Goal: Obtain resource: Download file/media

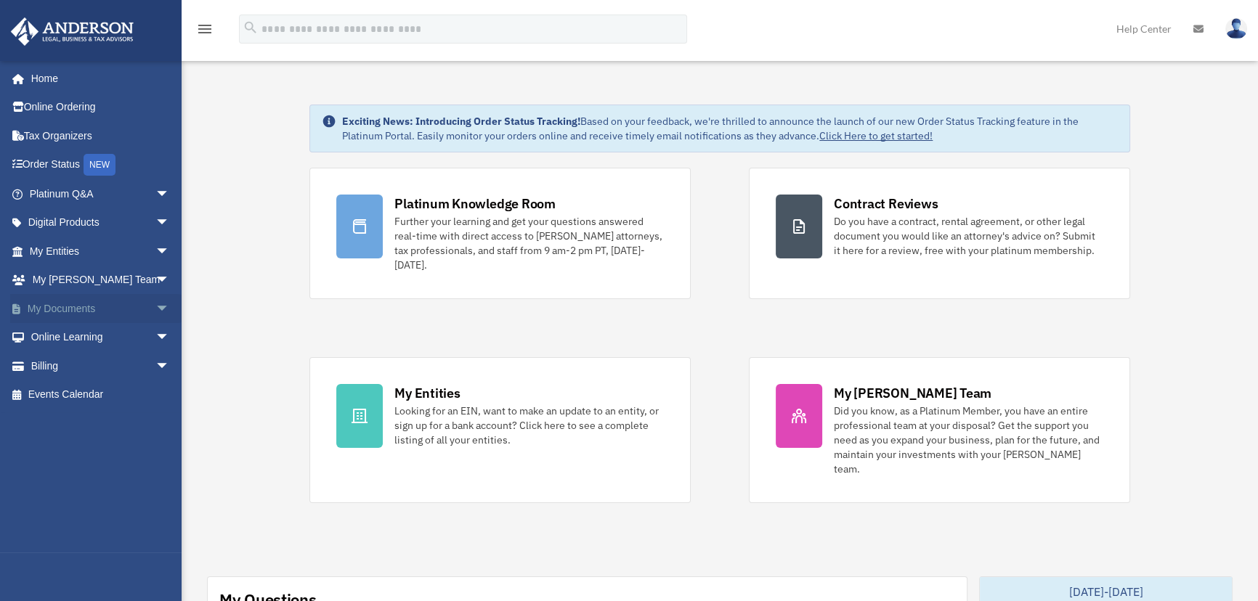
click at [155, 306] on span "arrow_drop_down" at bounding box center [169, 309] width 29 height 30
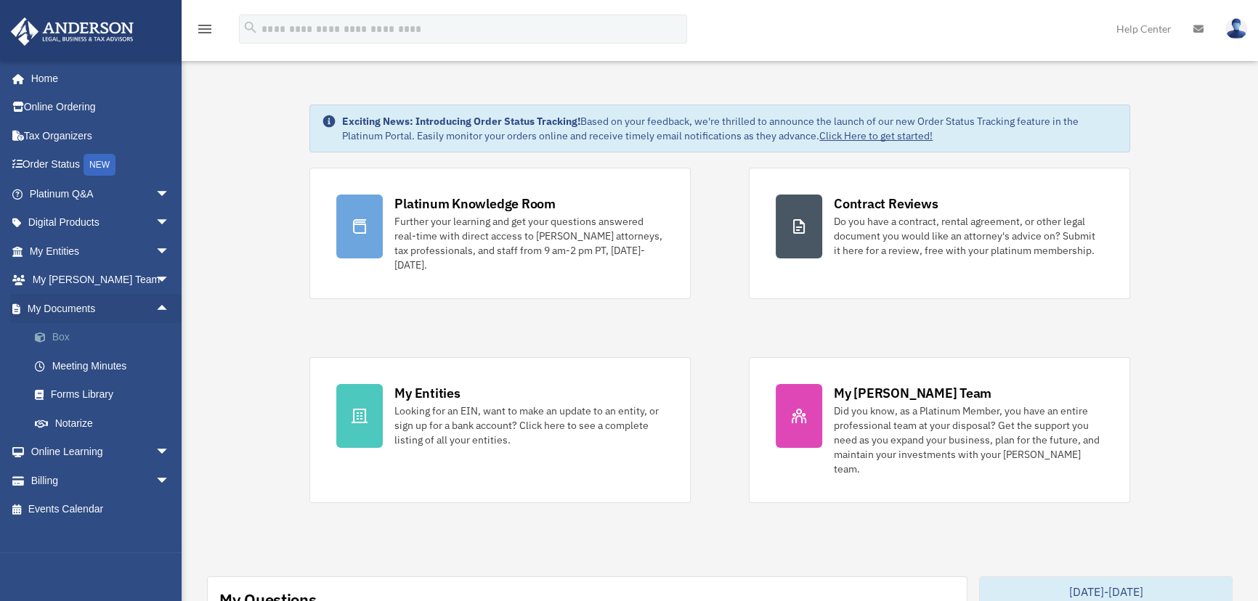
click at [103, 336] on link "Box" at bounding box center [105, 337] width 171 height 29
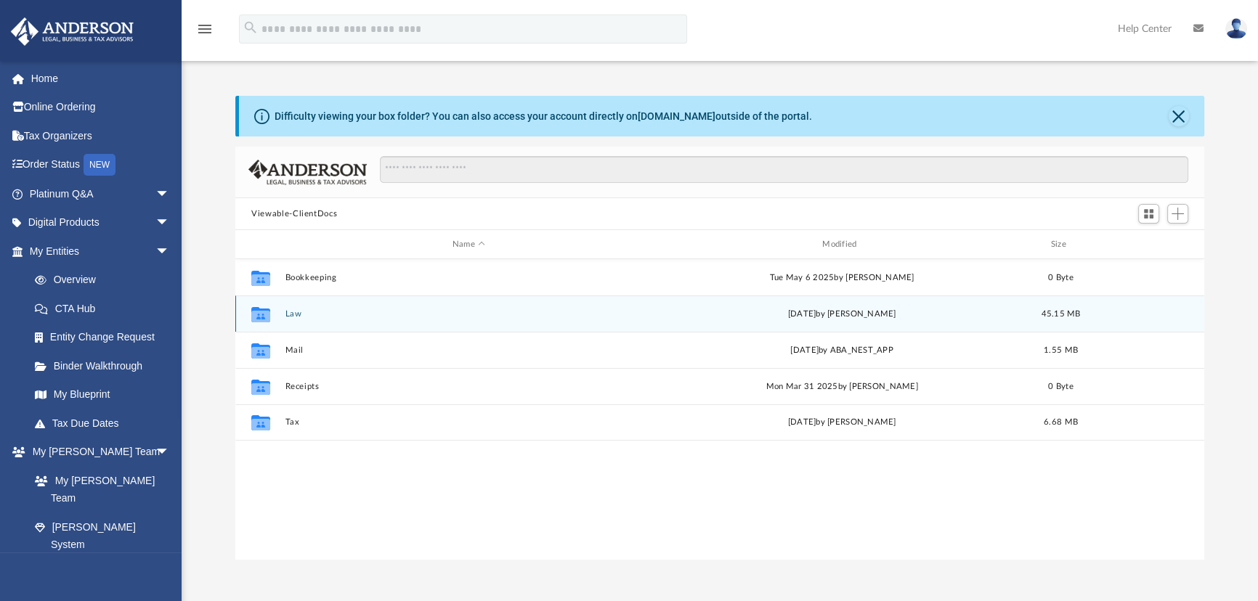
scroll to position [320, 959]
click at [285, 312] on button "Law" at bounding box center [468, 313] width 367 height 9
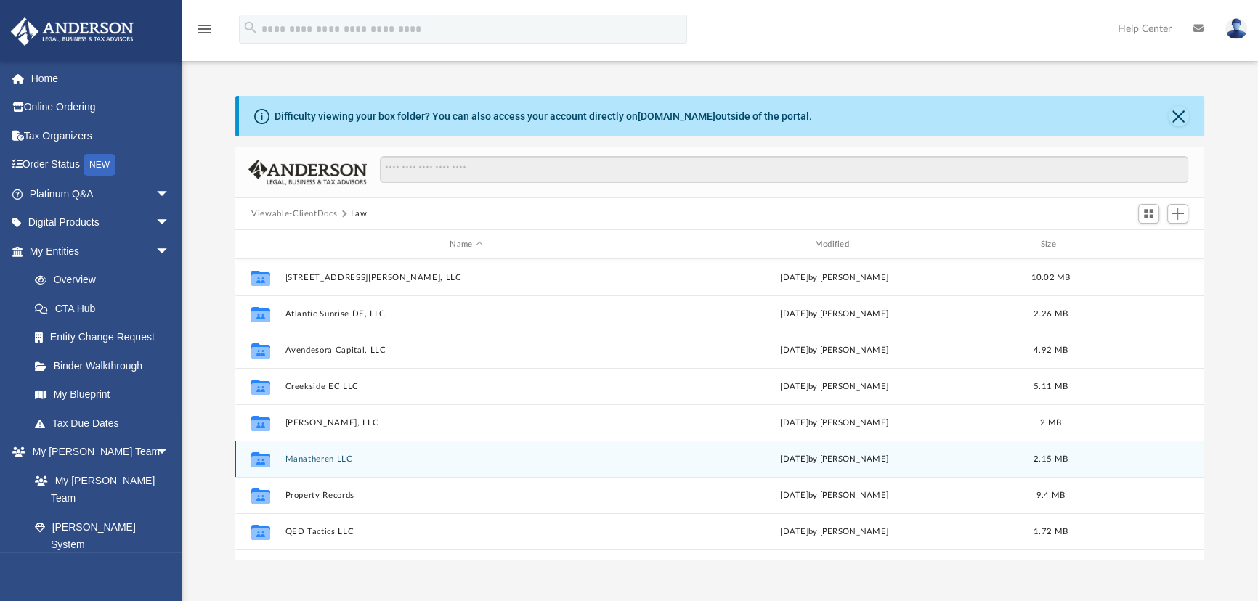
click at [341, 456] on button "Manatheren LLC" at bounding box center [466, 459] width 362 height 9
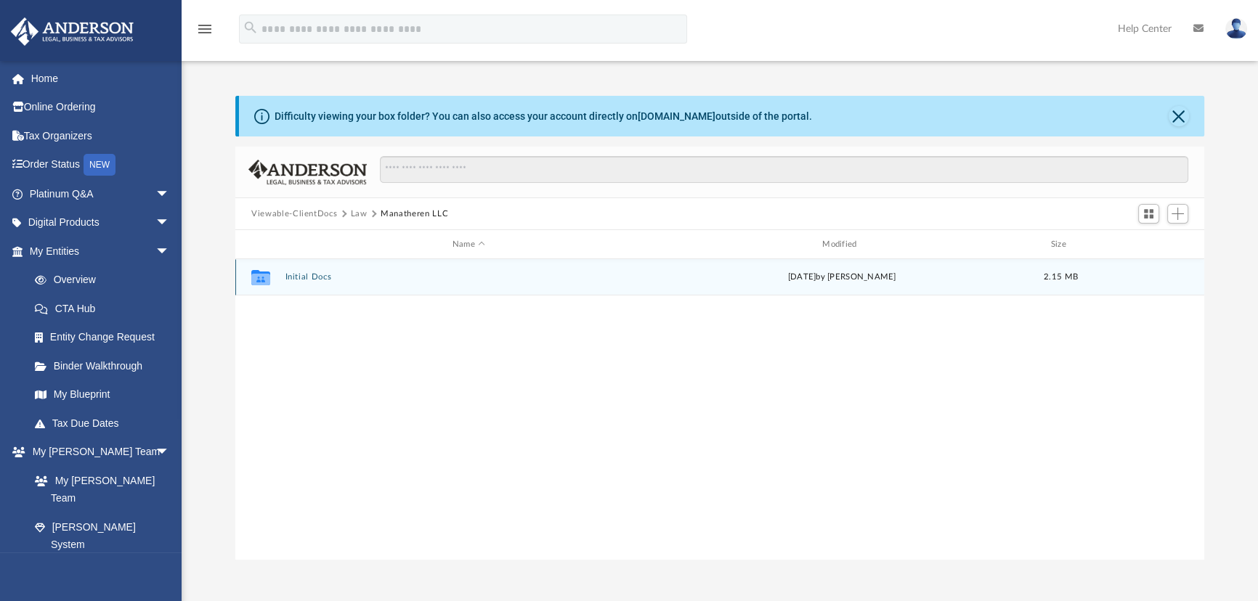
click at [298, 276] on button "Initial Docs" at bounding box center [468, 276] width 367 height 9
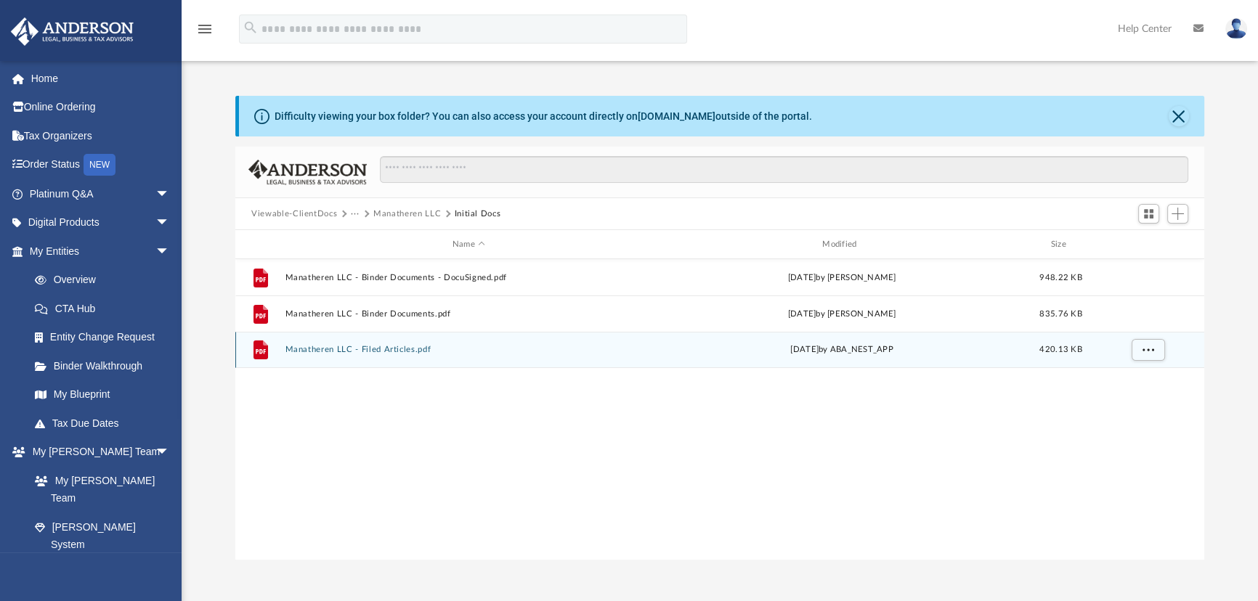
click at [399, 345] on button "Manatheren LLC - Filed Articles.pdf" at bounding box center [468, 349] width 367 height 9
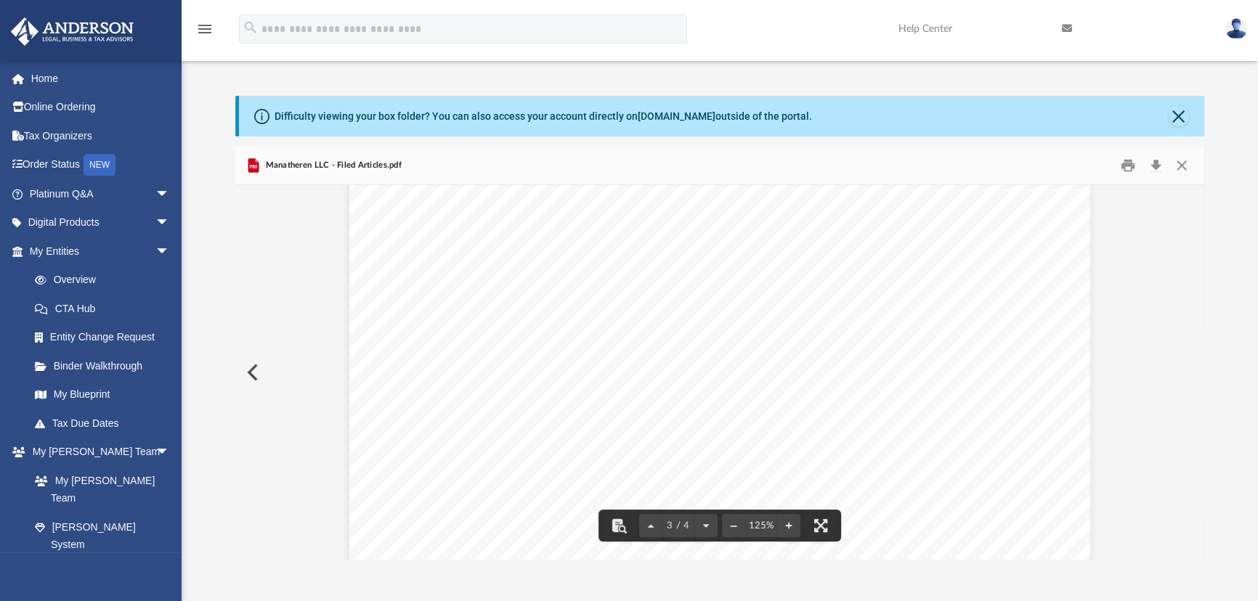
scroll to position [2292, 0]
click at [1177, 166] on button "Close" at bounding box center [1181, 166] width 26 height 23
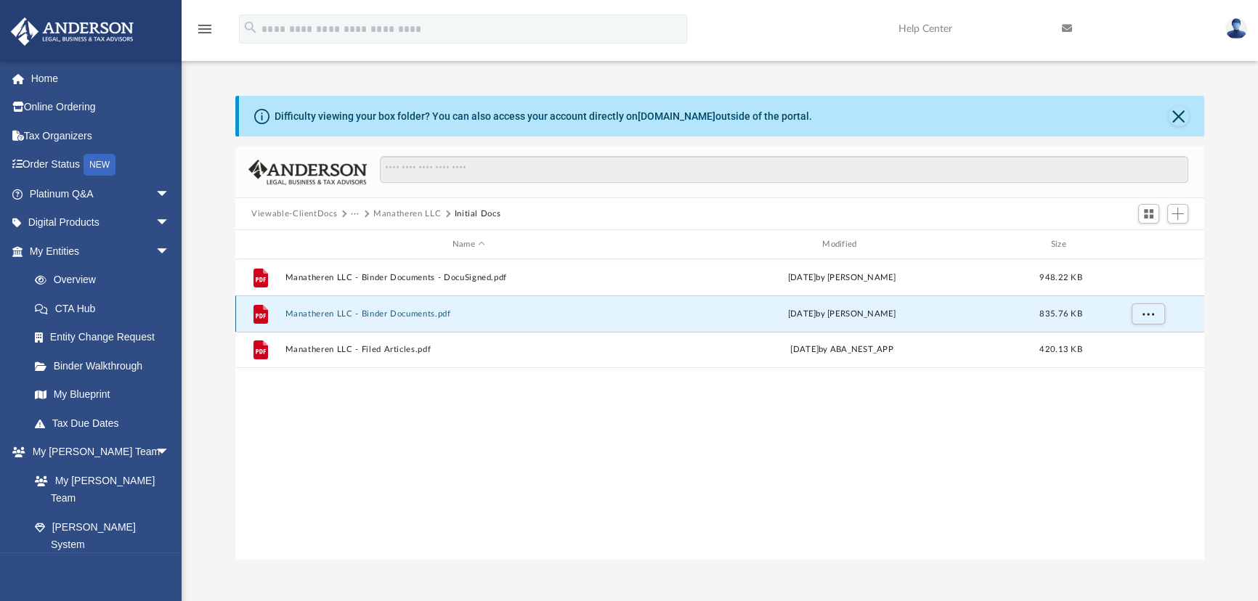
click at [438, 312] on button "Manatheren LLC - Binder Documents.pdf" at bounding box center [468, 313] width 367 height 9
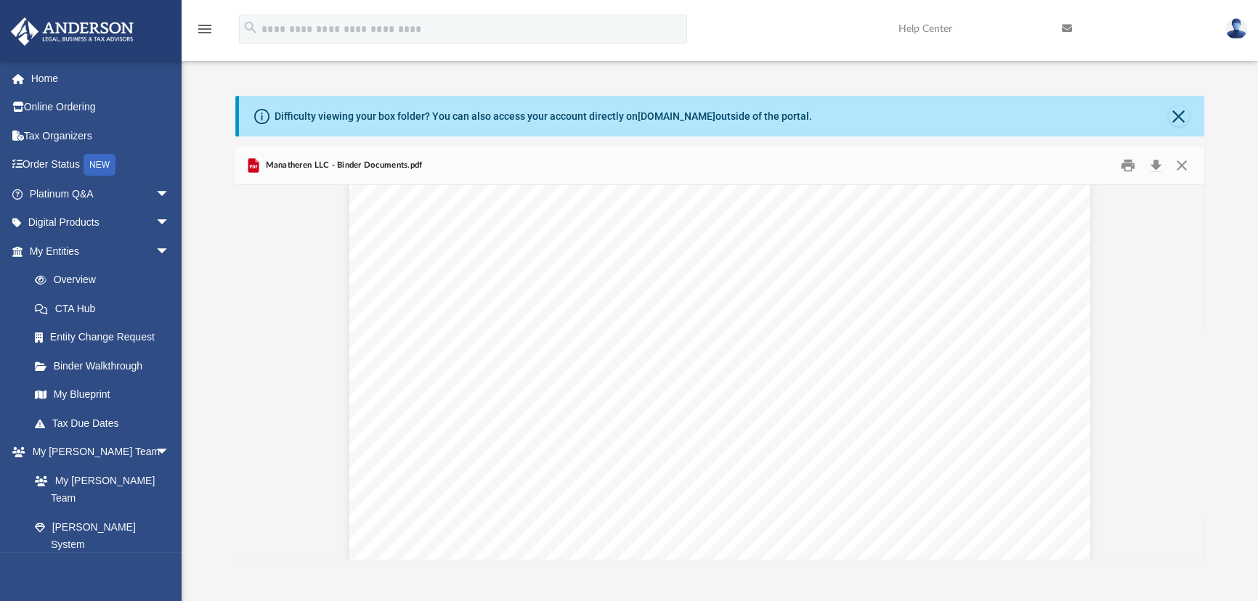
scroll to position [23239, 0]
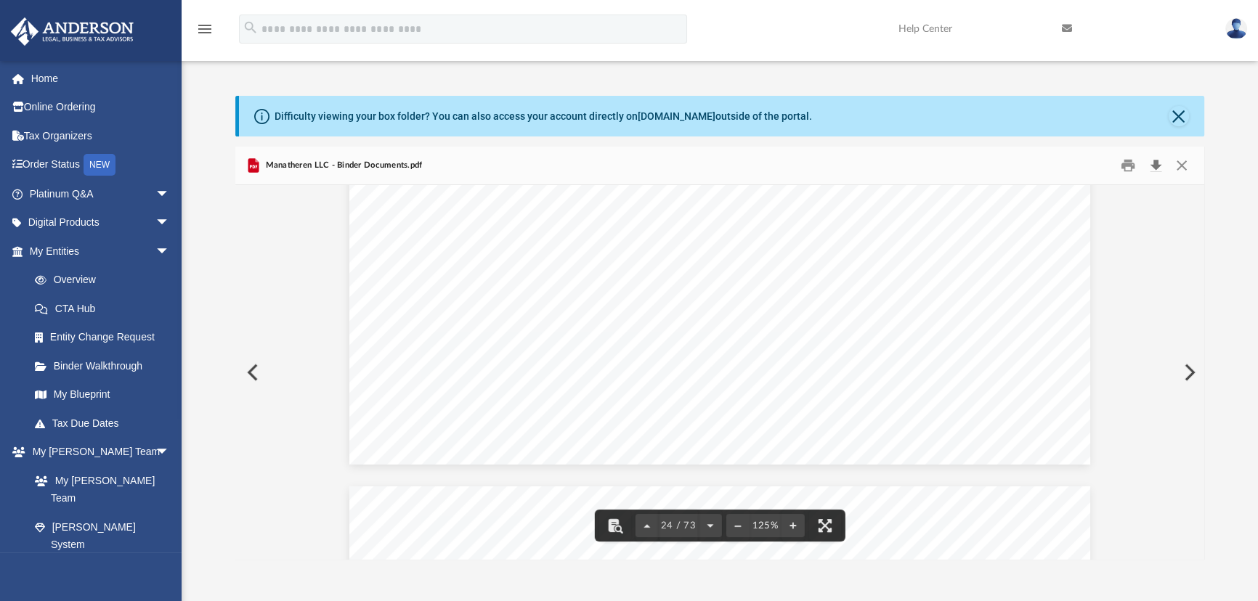
click at [1154, 168] on button "Download" at bounding box center [1155, 166] width 26 height 23
click at [251, 375] on button "Preview" at bounding box center [251, 372] width 32 height 41
click at [1155, 164] on button "Download" at bounding box center [1155, 166] width 26 height 23
click at [1181, 164] on button "Close" at bounding box center [1181, 166] width 26 height 23
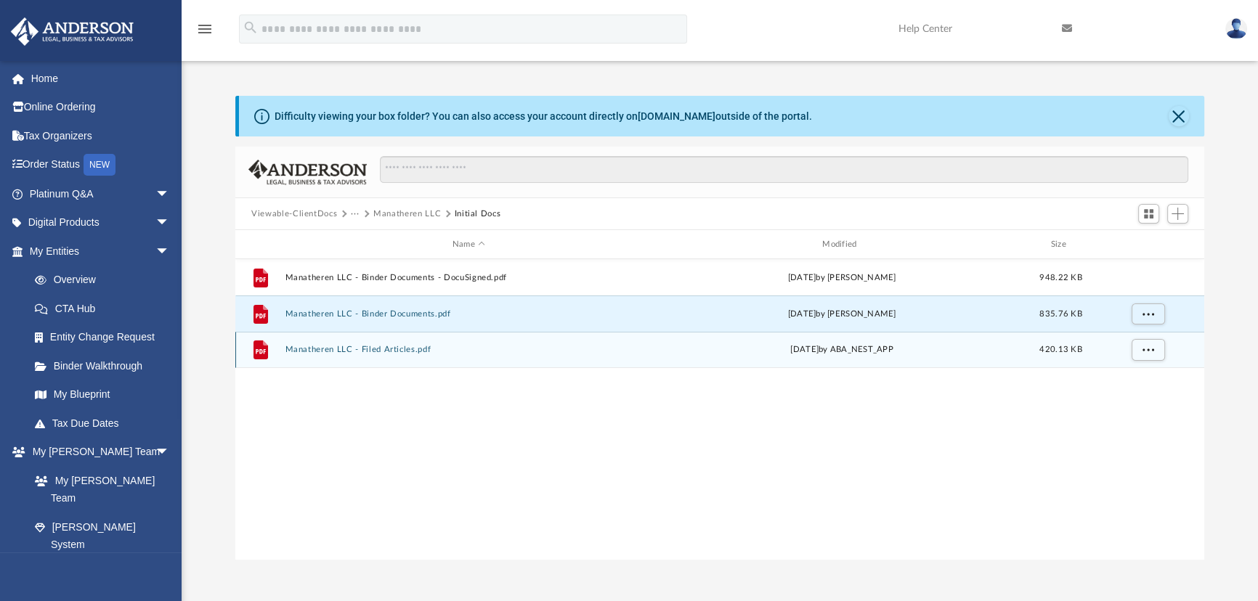
click at [421, 346] on button "Manatheren LLC - Filed Articles.pdf" at bounding box center [468, 349] width 367 height 9
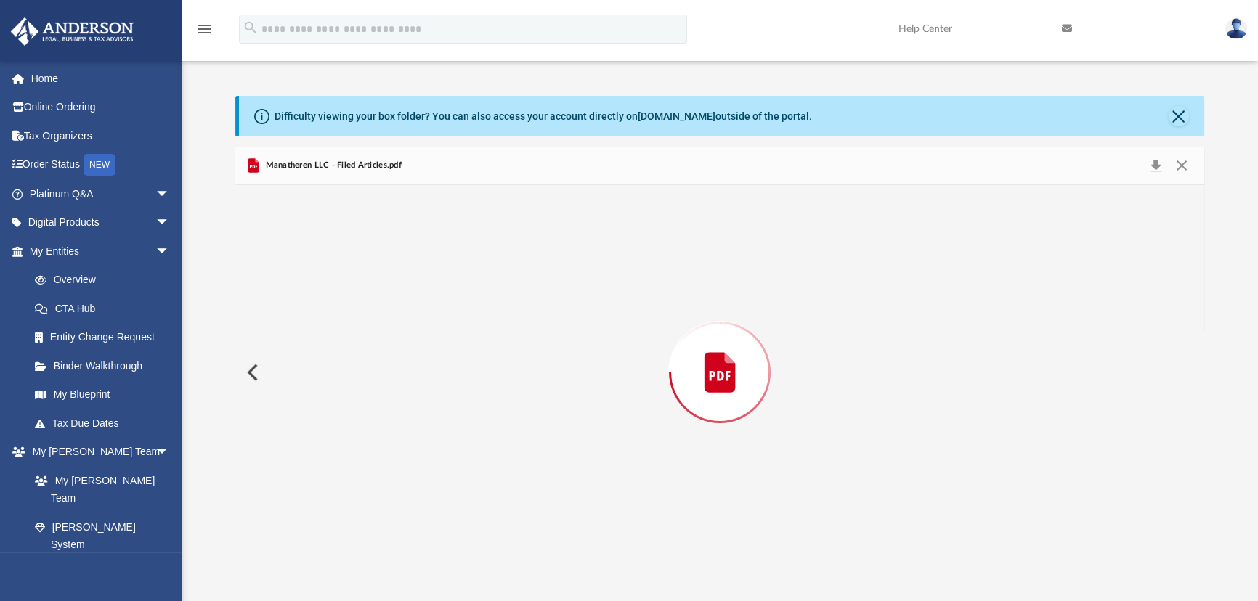
scroll to position [1961, 0]
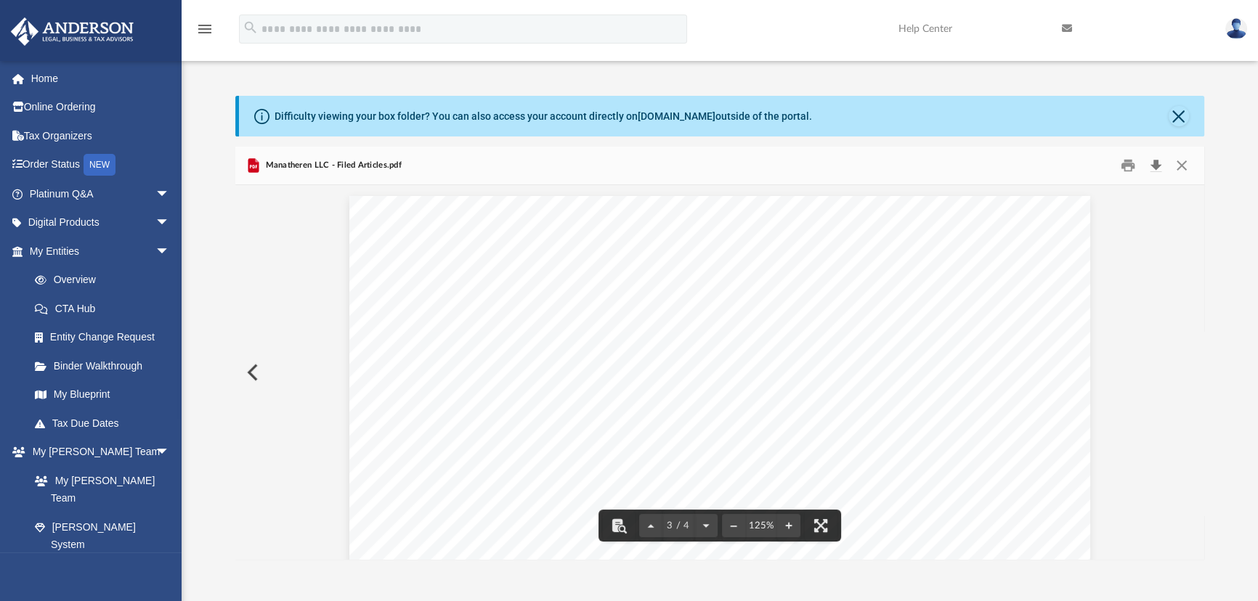
click at [1154, 167] on button "Download" at bounding box center [1155, 166] width 26 height 23
drag, startPoint x: 1184, startPoint y: 163, endPoint x: 1175, endPoint y: 165, distance: 9.0
click at [1184, 163] on button "Close" at bounding box center [1181, 166] width 26 height 23
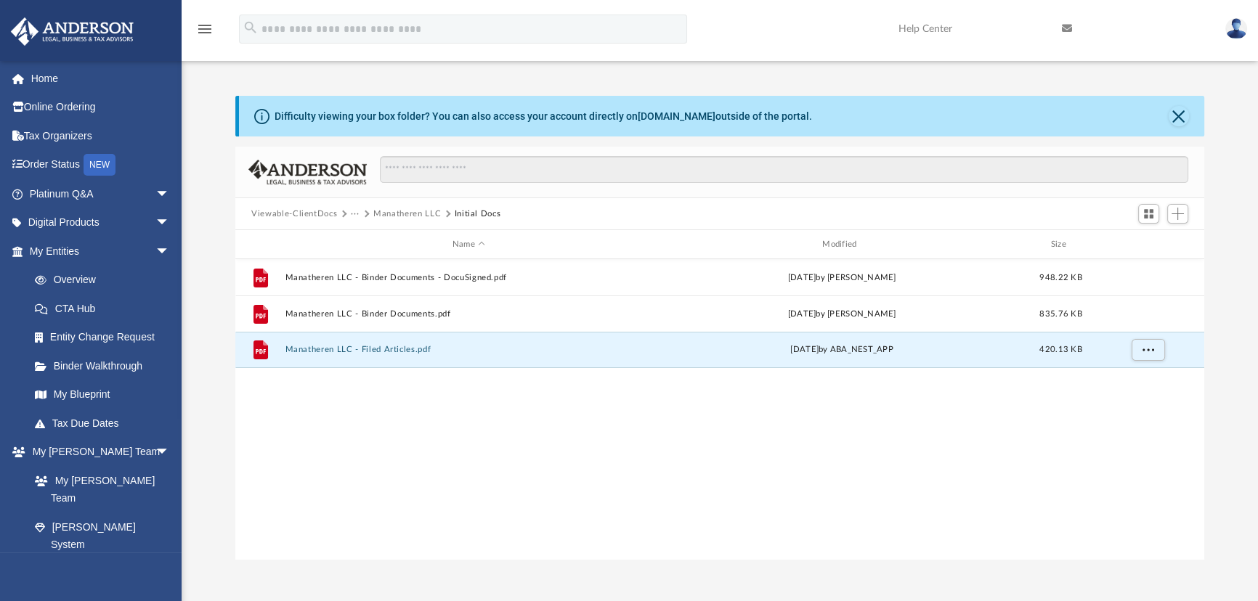
click at [320, 214] on button "Viewable-ClientDocs" at bounding box center [294, 214] width 86 height 13
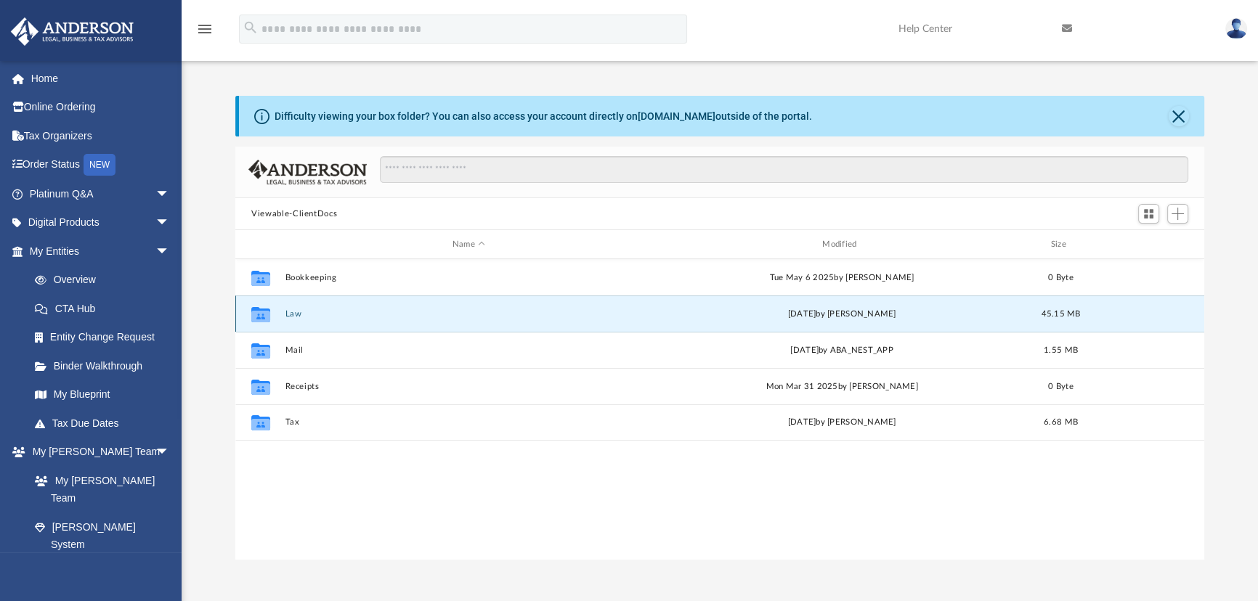
click at [296, 315] on button "Law" at bounding box center [468, 313] width 367 height 9
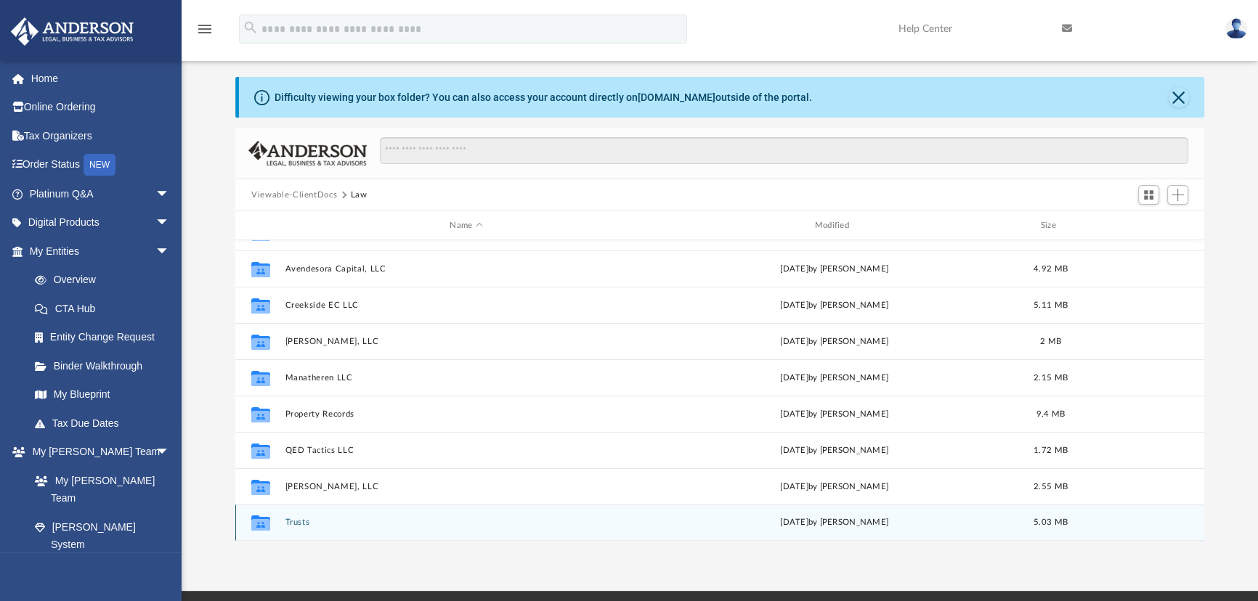
scroll to position [131, 0]
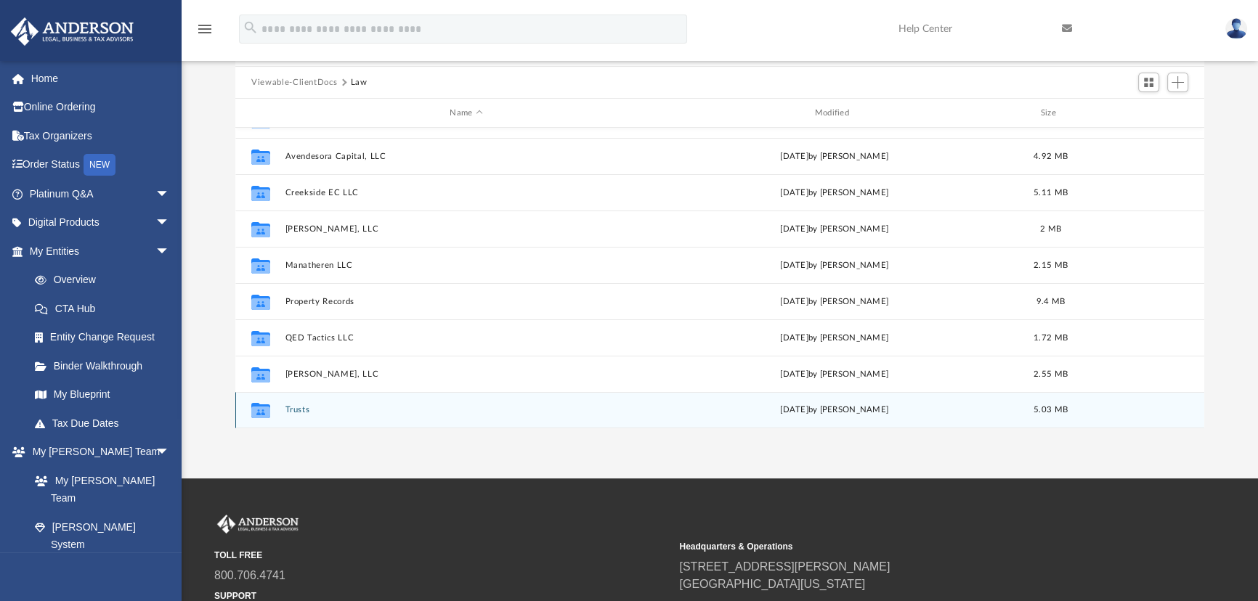
click at [305, 401] on div "Collaborated Folder Trusts [DATE] by [PERSON_NAME] 5.03 MB" at bounding box center [719, 410] width 969 height 36
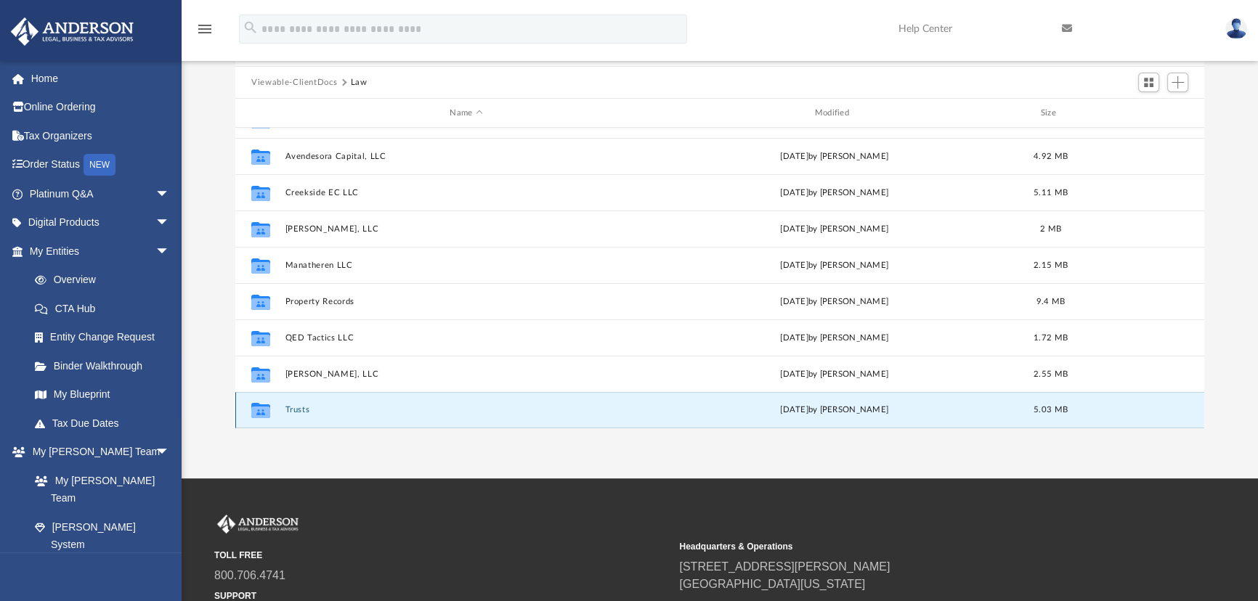
click at [305, 405] on button "Trusts" at bounding box center [466, 409] width 362 height 9
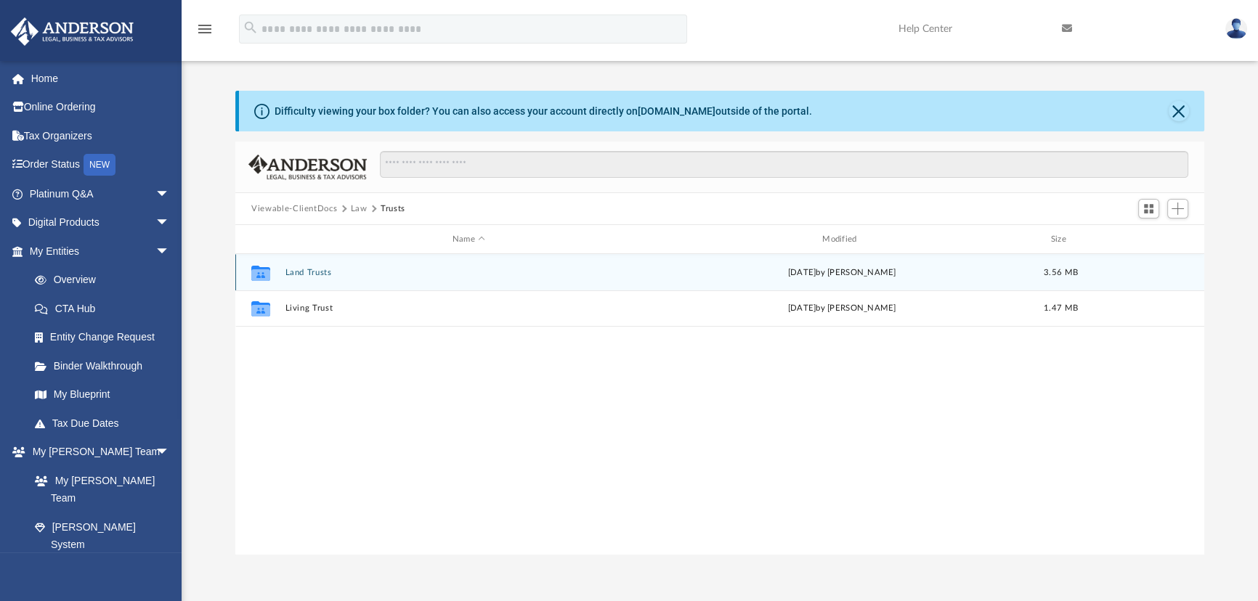
scroll to position [0, 0]
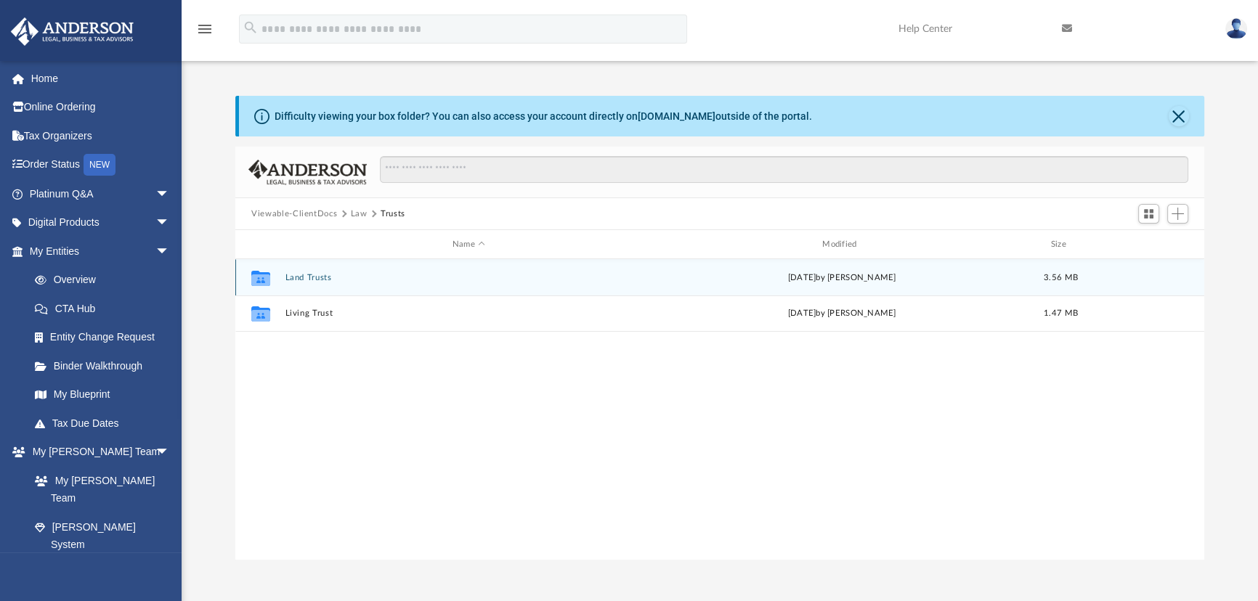
click at [318, 276] on button "Land Trusts" at bounding box center [468, 277] width 367 height 9
click at [361, 276] on button "Land Trust - Amesbury Trust" at bounding box center [468, 277] width 367 height 9
click at [417, 273] on button "Amesbury Trust - DocuSigned.pdf" at bounding box center [468, 277] width 367 height 9
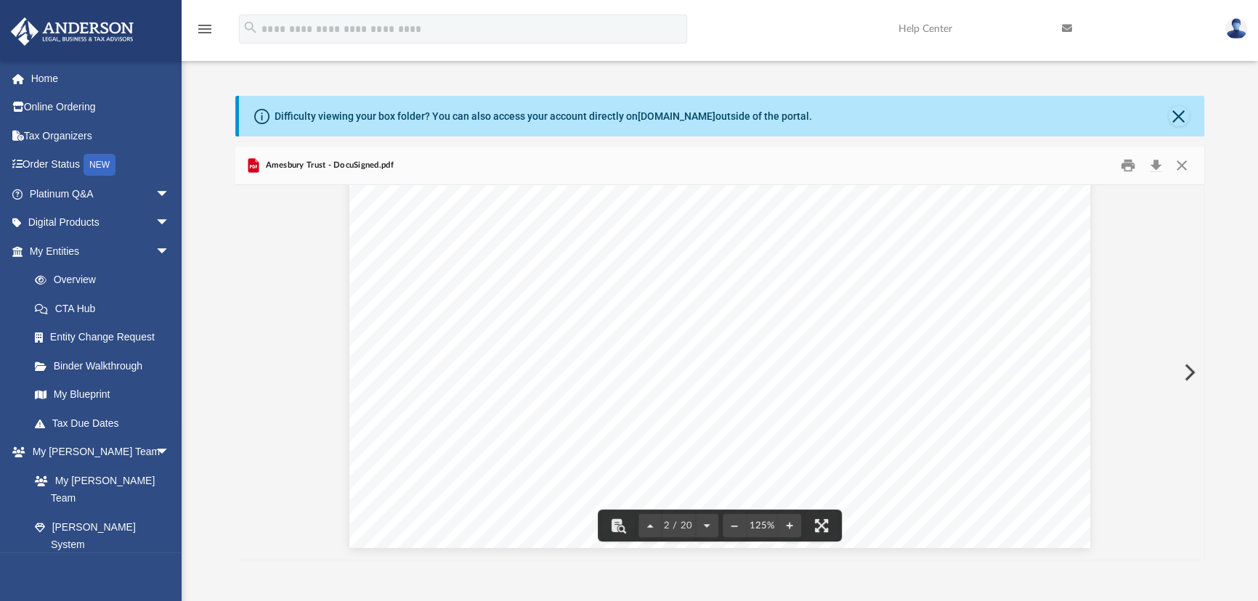
scroll to position [1584, 0]
click at [1155, 167] on button "Download" at bounding box center [1155, 166] width 26 height 23
